Goal: Information Seeking & Learning: Learn about a topic

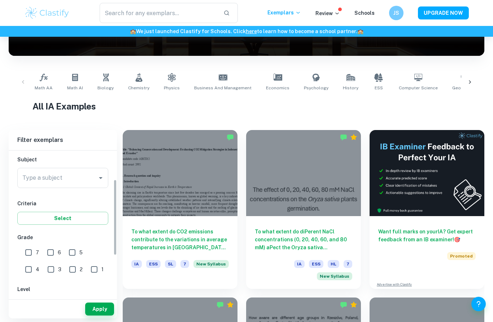
scroll to position [79, 0]
click at [56, 252] on input "6" at bounding box center [50, 252] width 14 height 14
checkbox input "true"
click at [35, 250] on input "7" at bounding box center [28, 252] width 14 height 14
checkbox input "true"
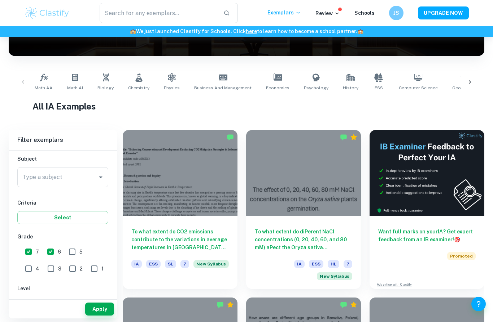
click at [72, 251] on input "5" at bounding box center [72, 252] width 14 height 14
checkbox input "true"
click at [35, 308] on input "HL" at bounding box center [29, 305] width 14 height 14
checkbox input "true"
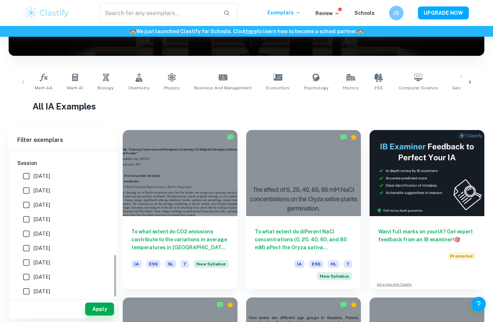
scroll to position [238, 0]
click at [43, 189] on span "[DATE]" at bounding box center [42, 192] width 17 height 8
click at [34, 189] on input "[DATE]" at bounding box center [26, 192] width 14 height 14
checkbox input "true"
click at [50, 210] on span "[DATE]" at bounding box center [42, 207] width 17 height 8
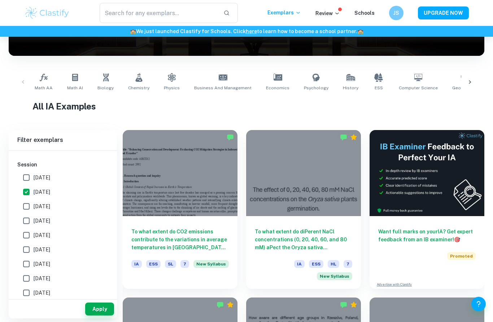
click at [34, 210] on input "[DATE]" at bounding box center [26, 206] width 14 height 14
checkbox input "true"
click at [50, 218] on span "[DATE]" at bounding box center [42, 221] width 17 height 8
click at [34, 218] on input "[DATE]" at bounding box center [26, 221] width 14 height 14
checkbox input "true"
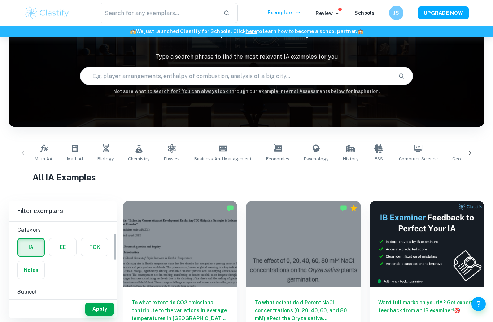
scroll to position [47, 0]
click at [57, 284] on input "Type a subject" at bounding box center [58, 280] width 74 height 14
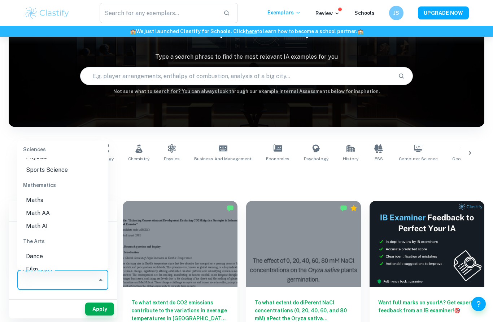
scroll to position [952, 0]
click at [74, 209] on li "Math AA" at bounding box center [62, 215] width 91 height 13
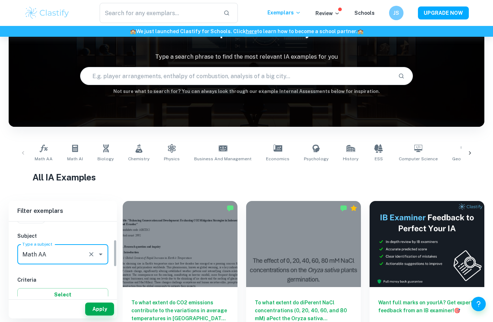
scroll to position [73, 0]
click at [100, 316] on button "Apply" at bounding box center [99, 309] width 29 height 13
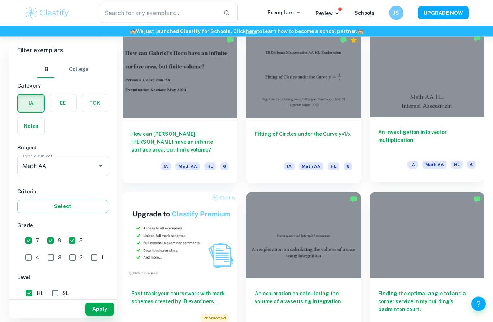
scroll to position [370, 0]
click at [425, 124] on div "An investigation into vector multiplication. IA Math AA HL 6" at bounding box center [426, 149] width 115 height 65
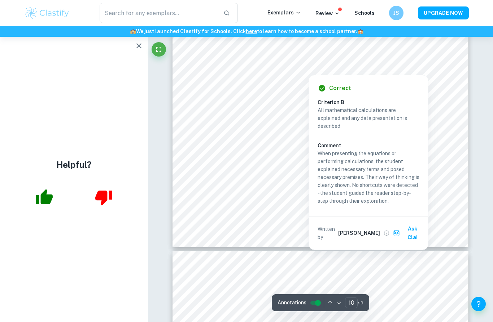
scroll to position [3810, 0]
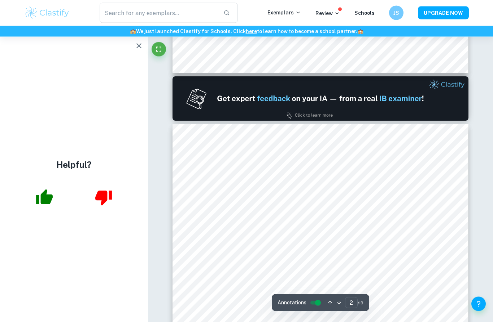
type input "1"
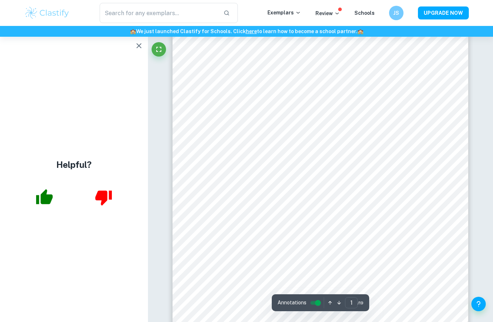
scroll to position [63, 0]
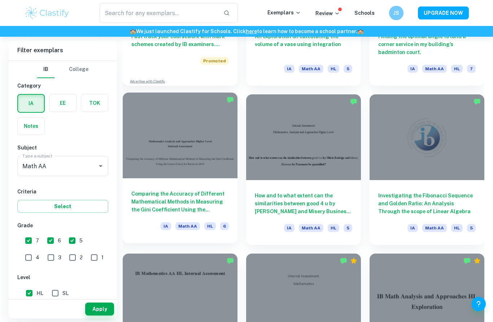
scroll to position [642, 0]
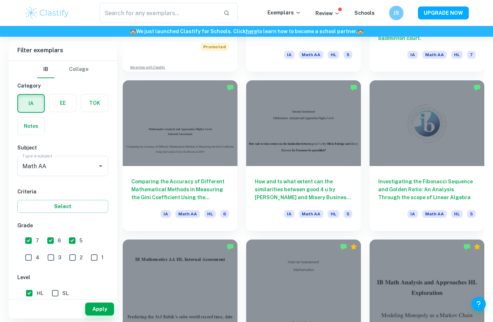
click at [74, 243] on input "5" at bounding box center [72, 241] width 14 height 14
checkbox input "false"
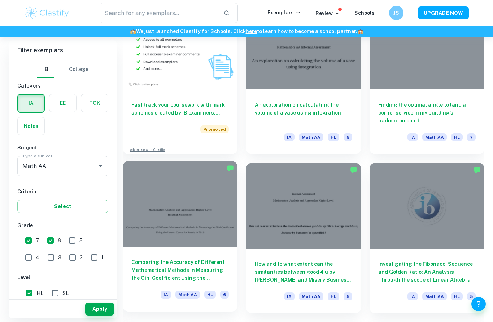
scroll to position [541, 0]
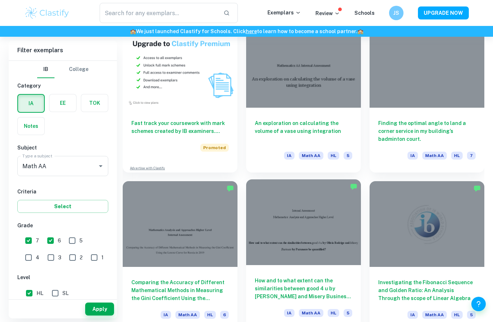
click at [298, 276] on div "How and to what extent can the similarities between good 4 u by [PERSON_NAME] a…" at bounding box center [303, 297] width 115 height 65
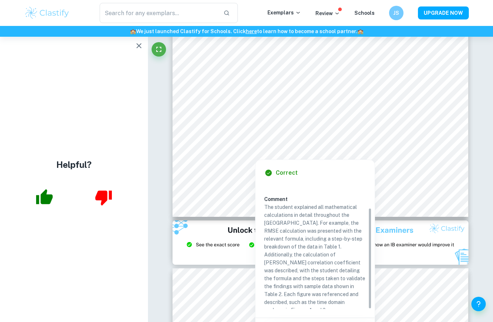
scroll to position [31, 0]
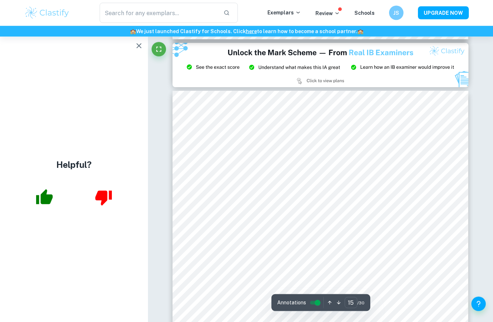
type input "14"
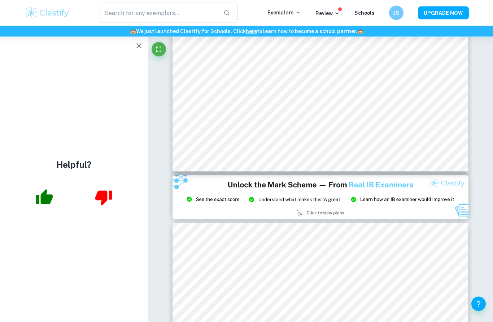
scroll to position [5416, 0]
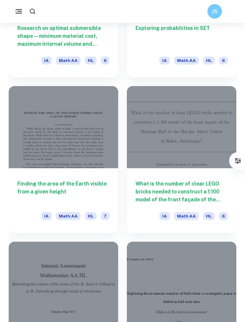
scroll to position [3441, 0]
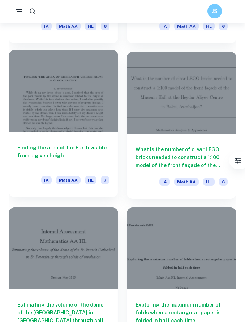
click at [97, 114] on div at bounding box center [63, 91] width 109 height 82
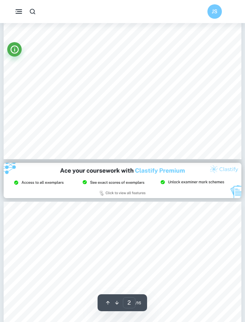
scroll to position [454, 0]
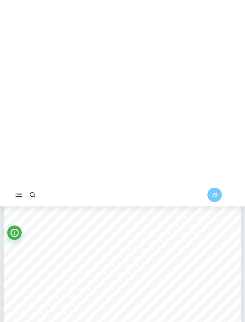
type input "3"
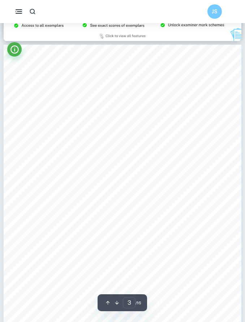
scroll to position [625, 0]
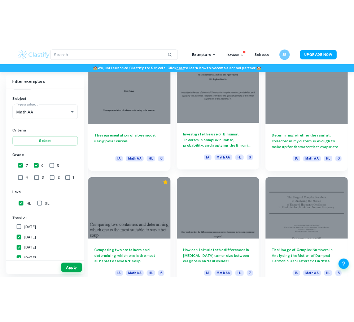
scroll to position [2212, 0]
